Goal: Entertainment & Leisure: Consume media (video, audio)

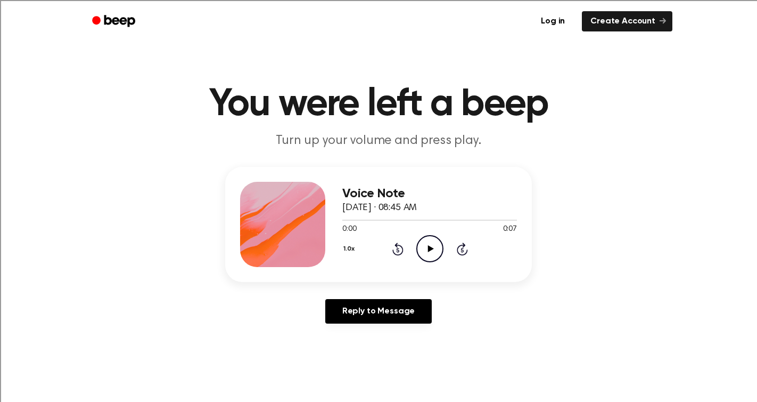
click at [423, 249] on icon "Play Audio" at bounding box center [430, 248] width 27 height 27
click at [432, 249] on icon "Pause Audio" at bounding box center [430, 248] width 27 height 27
click at [415, 252] on div "1.0x Rewind 5 seconds Play Audio Skip 5 seconds" at bounding box center [429, 248] width 175 height 27
click at [424, 252] on icon "Play Audio" at bounding box center [430, 248] width 27 height 27
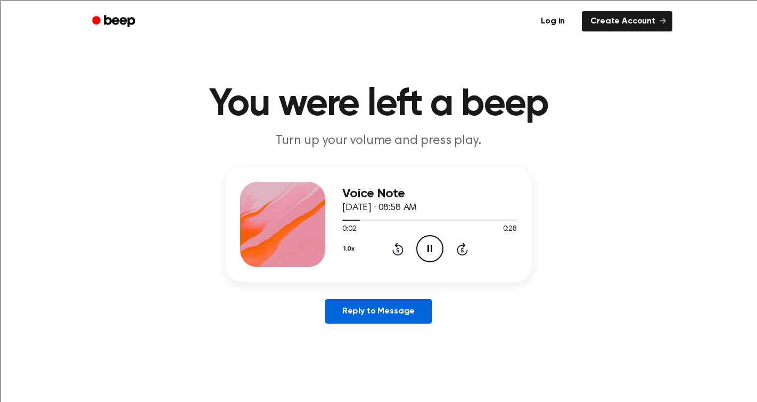
click at [393, 312] on link "Reply to Message" at bounding box center [378, 311] width 107 height 25
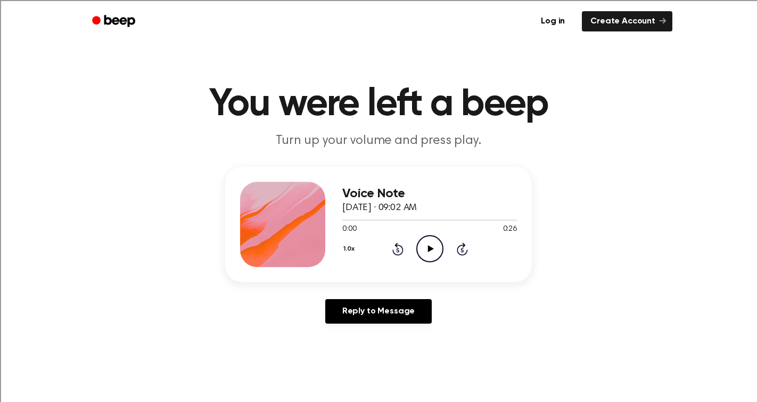
click at [426, 248] on icon "Play Audio" at bounding box center [430, 248] width 27 height 27
click at [426, 247] on icon "Pause Audio" at bounding box center [430, 248] width 27 height 27
